Goal: Task Accomplishment & Management: Manage account settings

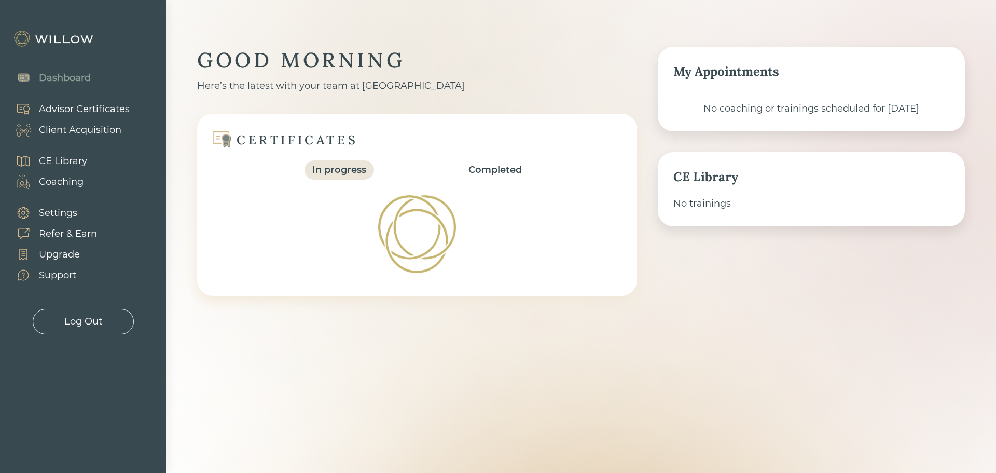
click at [93, 132] on div "Client Acquisition" at bounding box center [80, 130] width 82 height 14
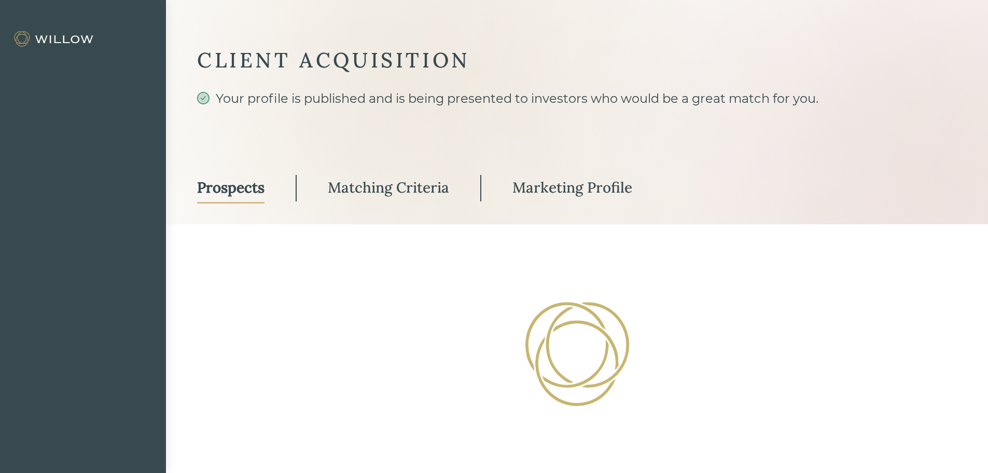
select select "3"
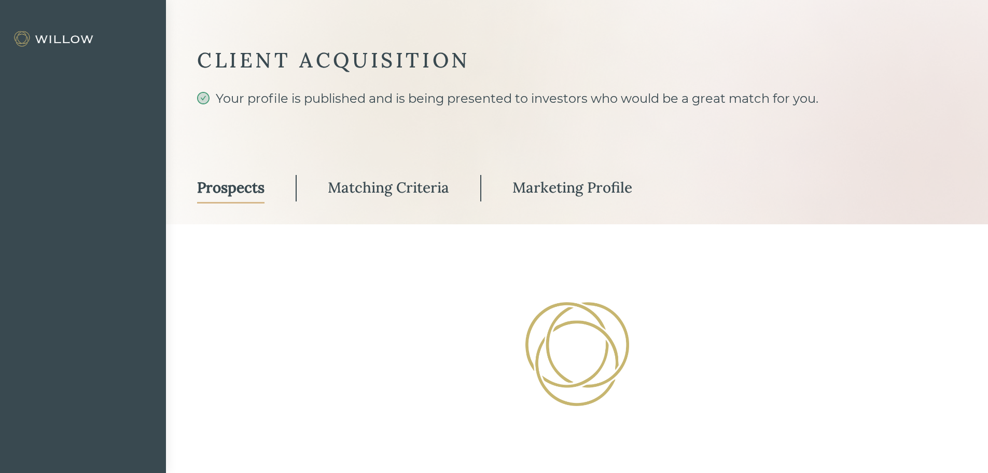
select select "3"
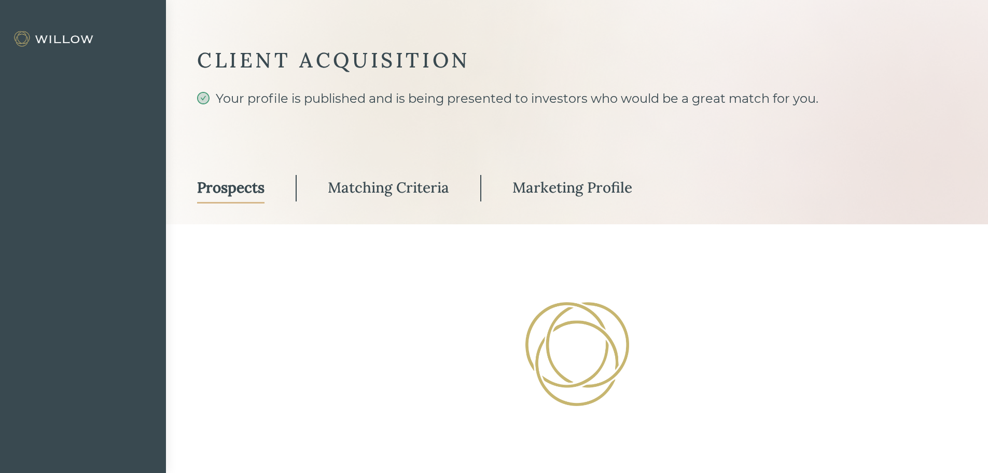
select select "3"
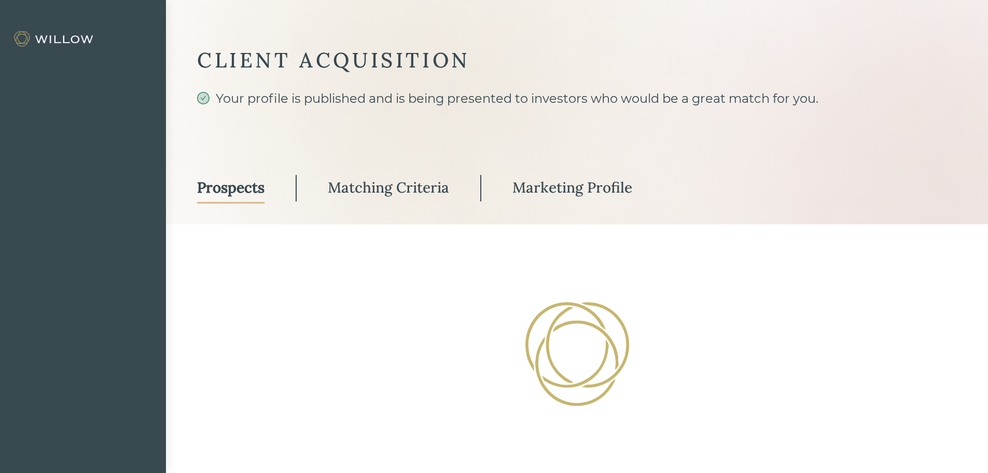
select select "3"
select select "2"
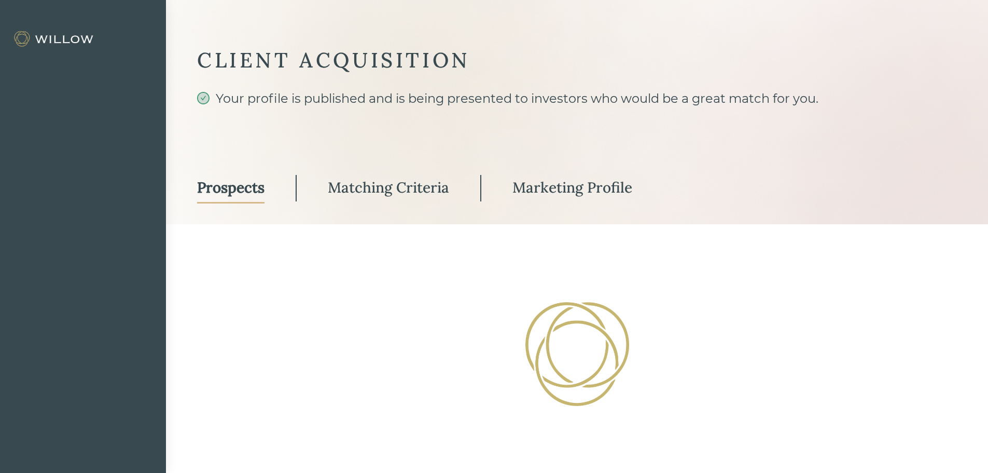
select select "3"
select select "1"
select select "3"
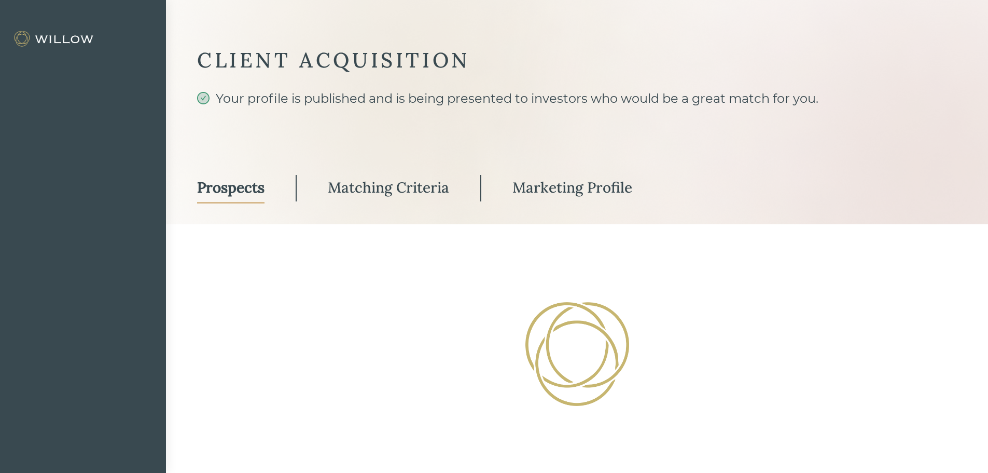
select select "2"
select select "10"
select select "1"
select select "2"
